Goal: Information Seeking & Learning: Learn about a topic

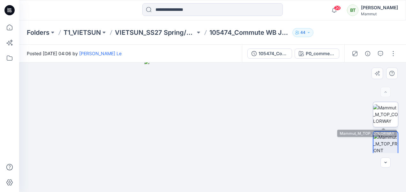
click at [388, 109] on img at bounding box center [386, 114] width 25 height 20
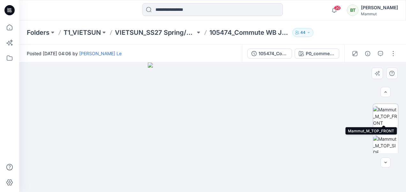
scroll to position [32, 0]
click at [386, 144] on img at bounding box center [386, 141] width 25 height 20
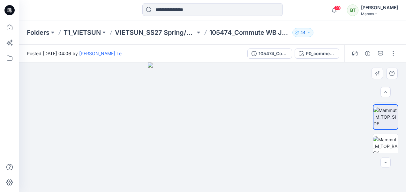
scroll to position [64, 0]
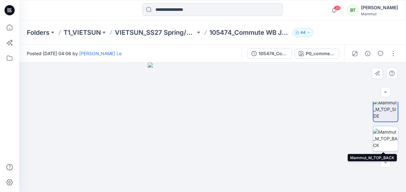
click at [388, 137] on img at bounding box center [386, 139] width 25 height 20
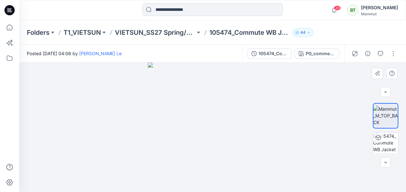
scroll to position [96, 0]
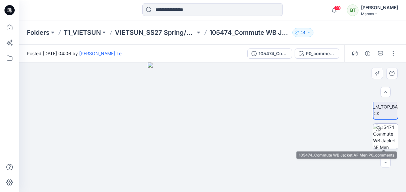
click at [389, 135] on img at bounding box center [386, 136] width 25 height 25
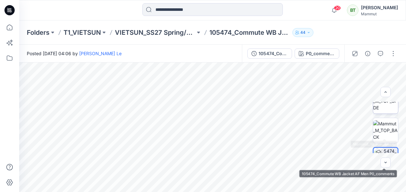
scroll to position [64, 0]
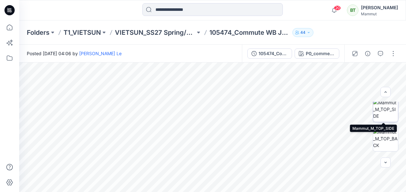
click at [392, 107] on img at bounding box center [386, 109] width 25 height 20
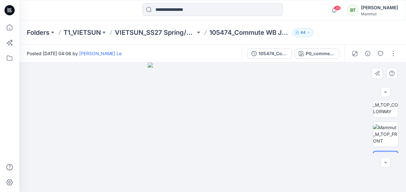
scroll to position [0, 0]
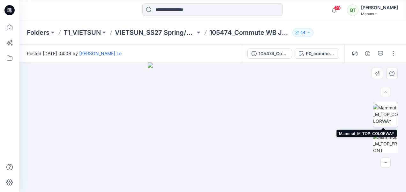
click at [389, 113] on img at bounding box center [386, 114] width 25 height 20
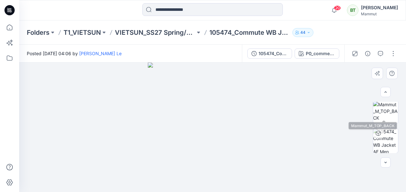
scroll to position [96, 0]
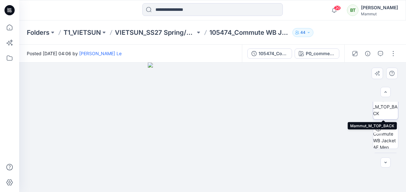
click at [389, 111] on img at bounding box center [386, 107] width 25 height 20
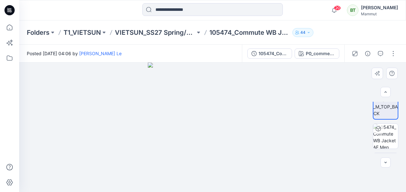
scroll to position [64, 0]
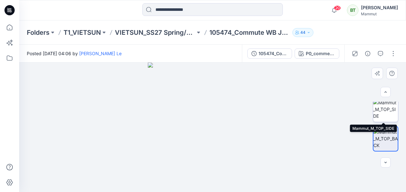
click at [389, 111] on img at bounding box center [386, 109] width 25 height 20
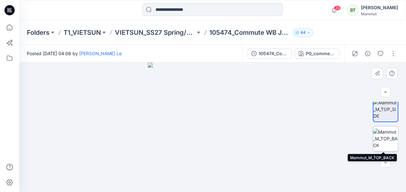
click at [392, 139] on img at bounding box center [386, 139] width 25 height 20
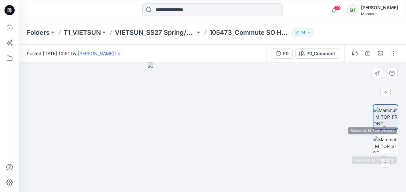
scroll to position [32, 0]
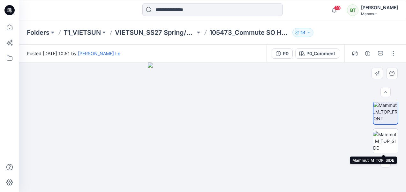
click at [390, 136] on img at bounding box center [386, 141] width 25 height 20
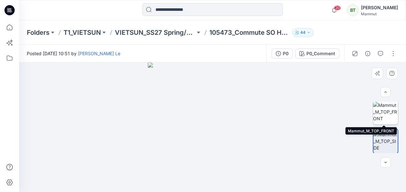
click at [389, 109] on img at bounding box center [386, 112] width 25 height 20
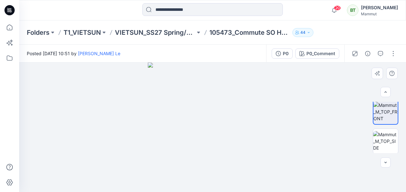
scroll to position [64, 0]
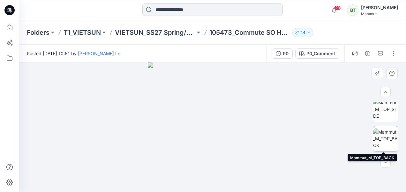
click at [389, 132] on img at bounding box center [386, 139] width 25 height 20
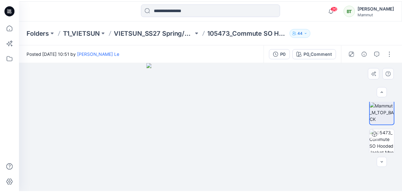
scroll to position [121, 0]
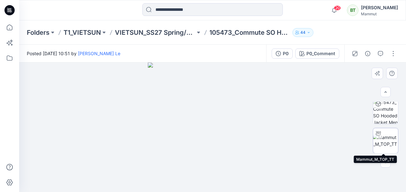
click at [389, 134] on img at bounding box center [386, 140] width 25 height 13
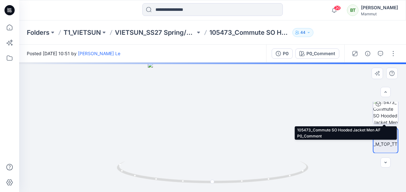
click at [388, 112] on img at bounding box center [386, 111] width 25 height 25
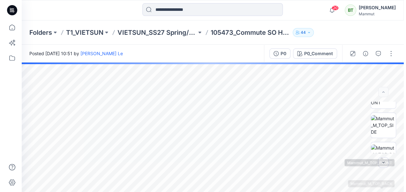
scroll to position [0, 0]
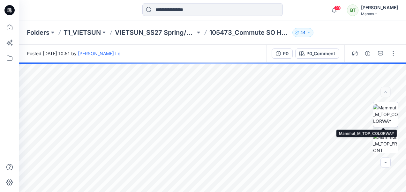
click at [388, 114] on img at bounding box center [386, 114] width 25 height 20
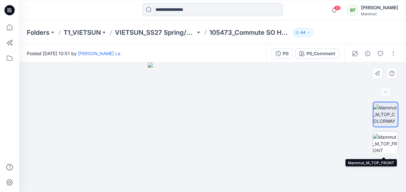
click at [389, 137] on img at bounding box center [386, 144] width 25 height 20
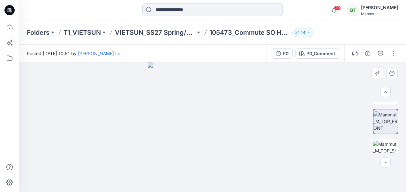
scroll to position [32, 0]
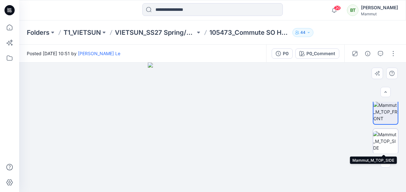
click at [390, 136] on img at bounding box center [386, 141] width 25 height 20
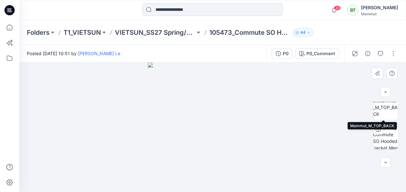
scroll to position [96, 0]
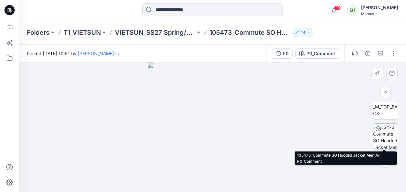
click at [390, 132] on img at bounding box center [386, 136] width 25 height 25
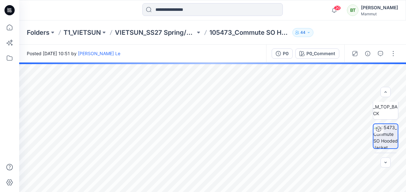
scroll to position [121, 0]
